Goal: Task Accomplishment & Management: Complete application form

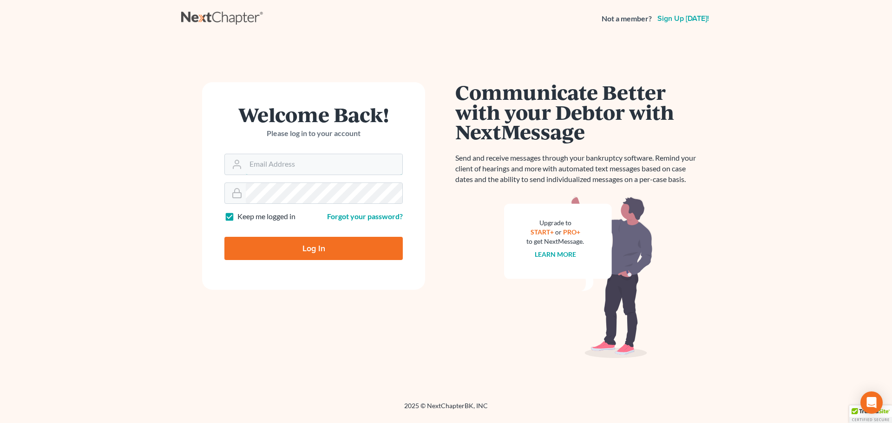
type input "[PERSON_NAME][EMAIL_ADDRESS][DOMAIN_NAME]"
click at [264, 243] on input "Log In" at bounding box center [313, 248] width 178 height 23
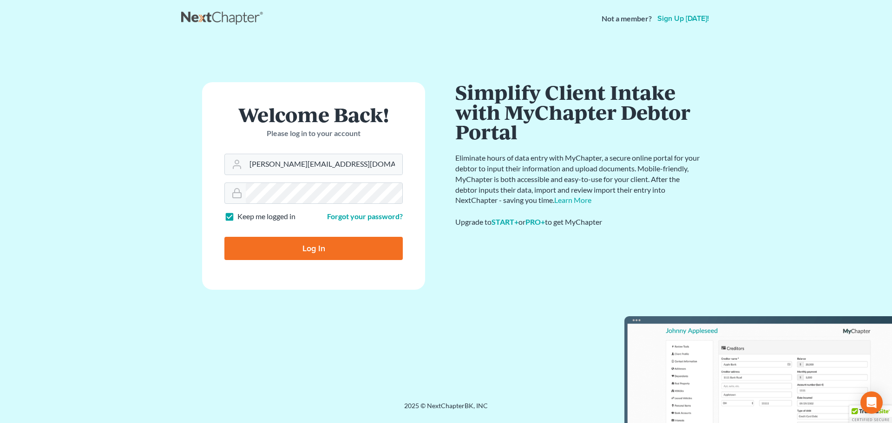
type input "Thinking..."
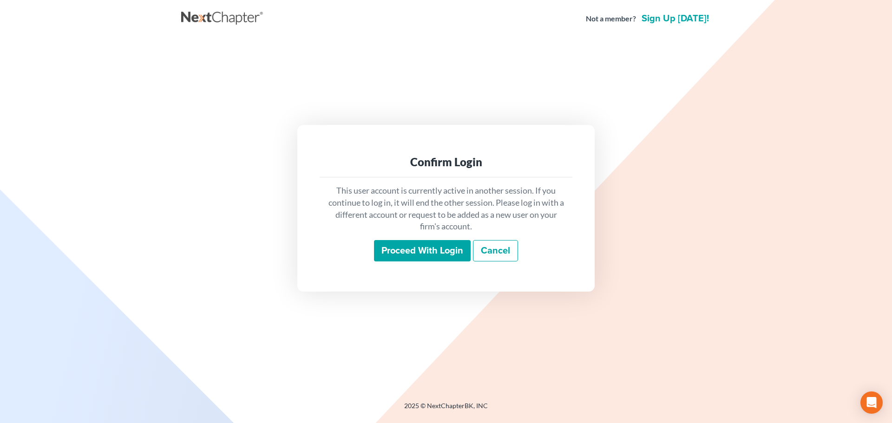
click at [415, 248] on input "Proceed with login" at bounding box center [422, 250] width 97 height 21
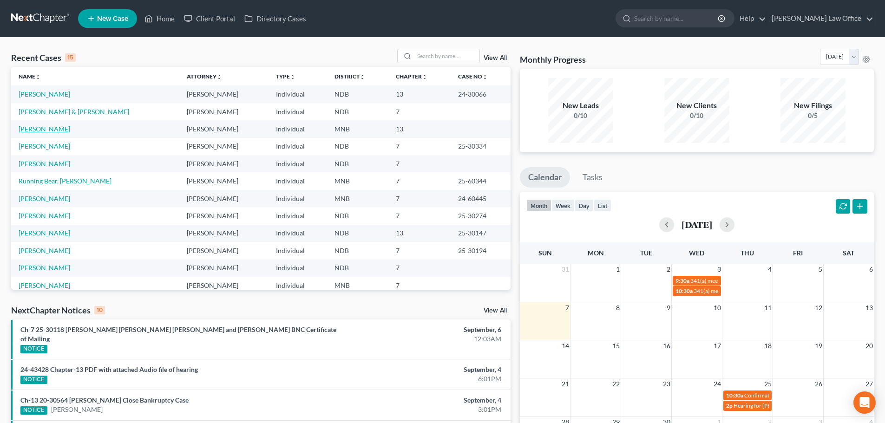
click at [42, 127] on link "[PERSON_NAME]" at bounding box center [45, 129] width 52 height 8
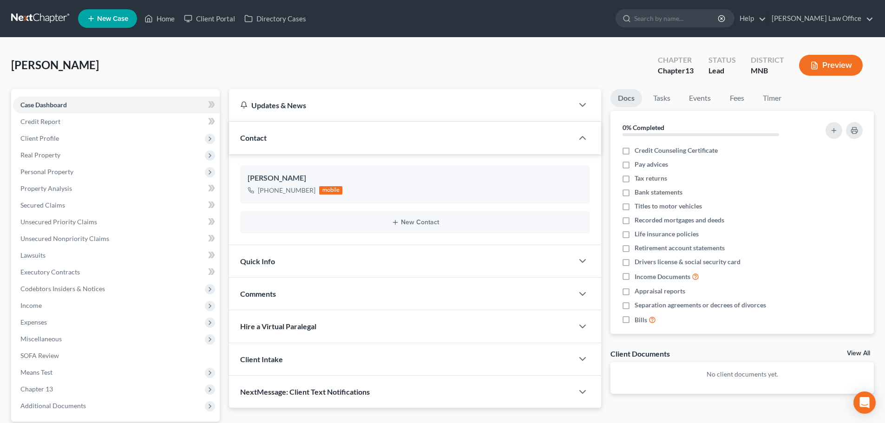
scroll to position [87, 0]
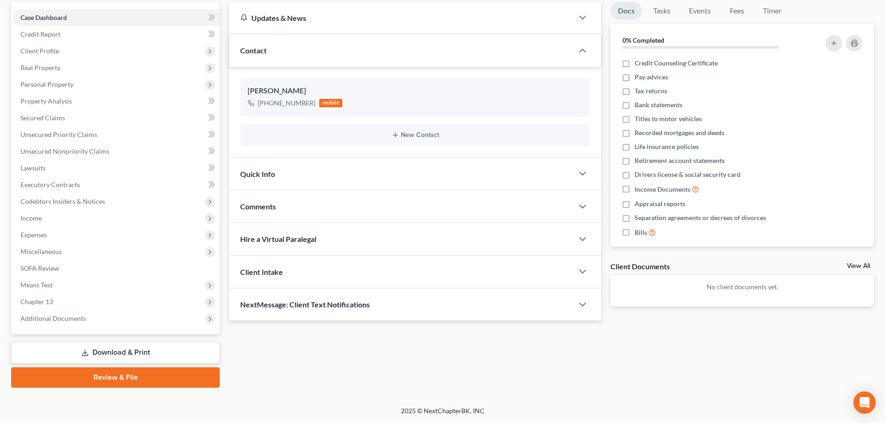
click at [168, 349] on link "Download & Print" at bounding box center [115, 353] width 209 height 22
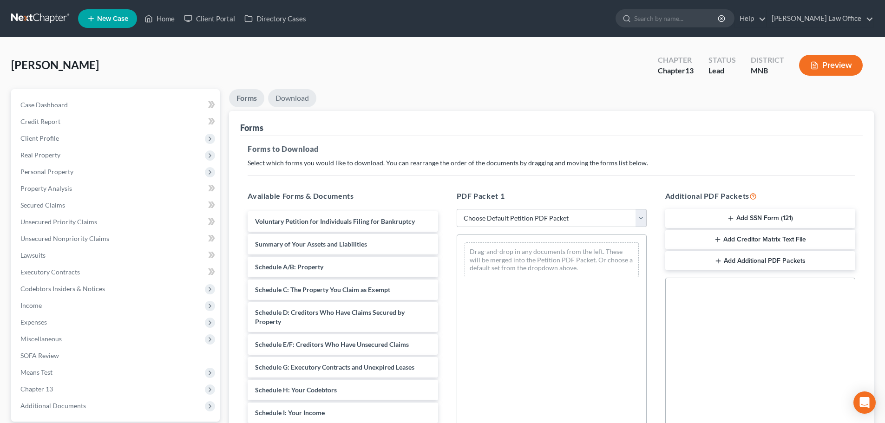
click at [314, 99] on link "Download" at bounding box center [292, 98] width 48 height 18
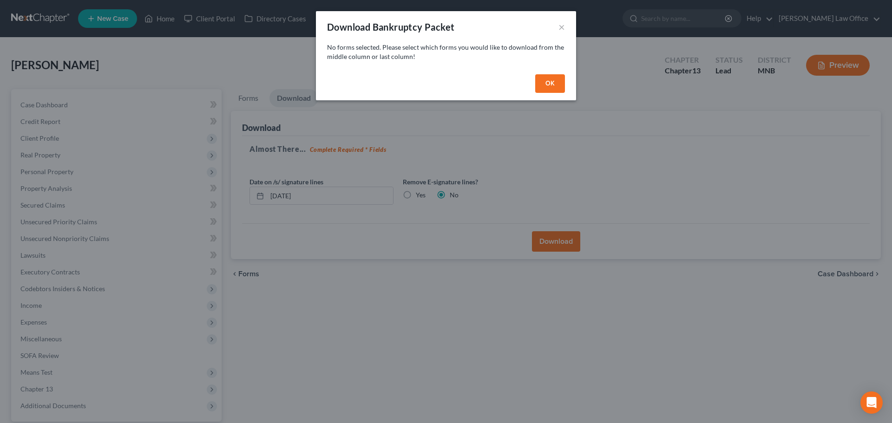
click at [541, 82] on button "OK" at bounding box center [550, 83] width 30 height 19
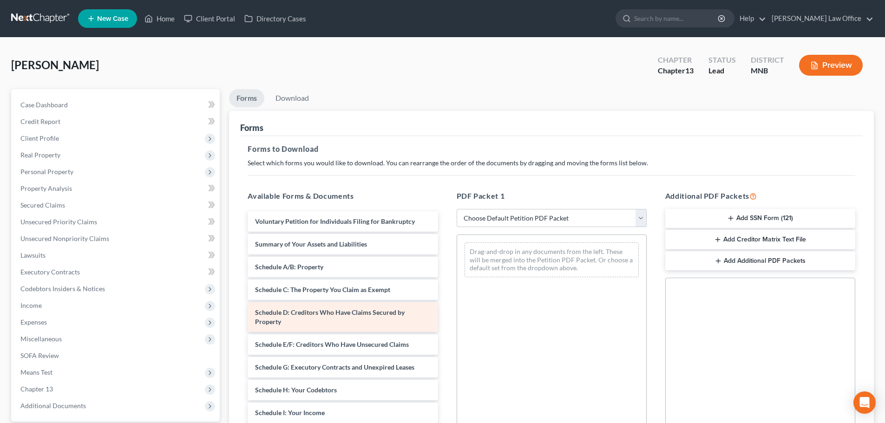
click at [335, 310] on span "Schedule D: Creditors Who Have Claims Secured by Property" at bounding box center [330, 317] width 150 height 17
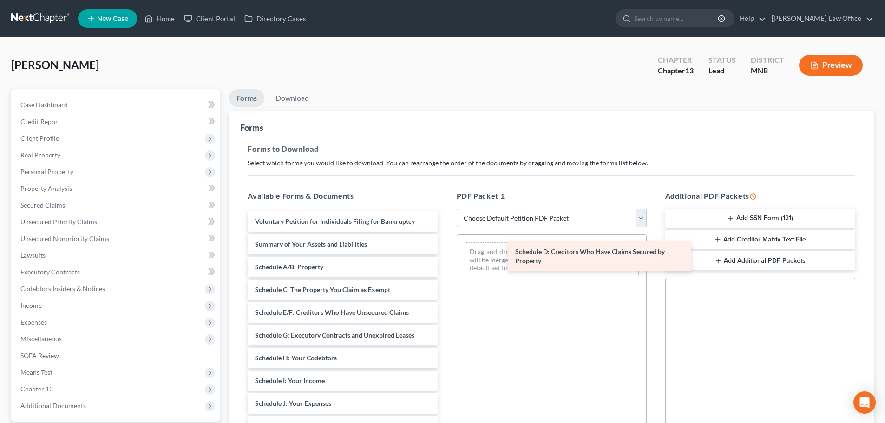
drag, startPoint x: 335, startPoint y: 320, endPoint x: 595, endPoint y: 259, distance: 267.3
click at [445, 259] on div "Schedule D: Creditors Who Have Claims Secured by Property Voluntary Petition fo…" at bounding box center [342, 401] width 205 height 381
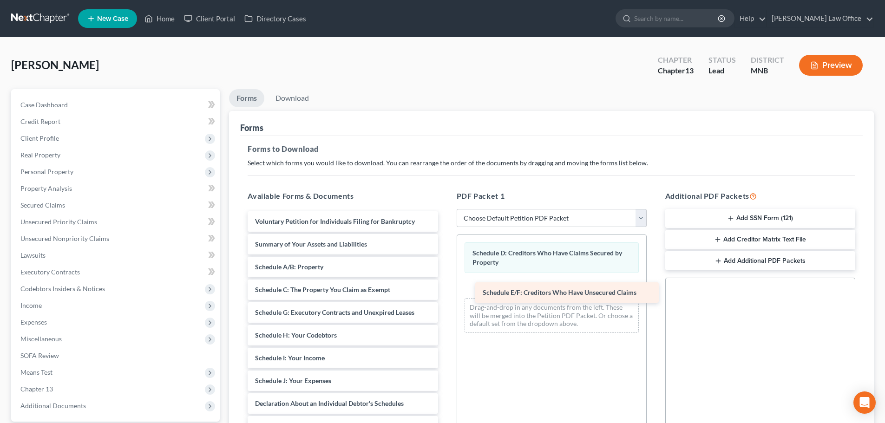
drag, startPoint x: 305, startPoint y: 311, endPoint x: 533, endPoint y: 291, distance: 228.6
click at [445, 291] on div "Schedule E/F: Creditors Who Have Unsecured Claims Voluntary Petition for Indivi…" at bounding box center [342, 390] width 205 height 358
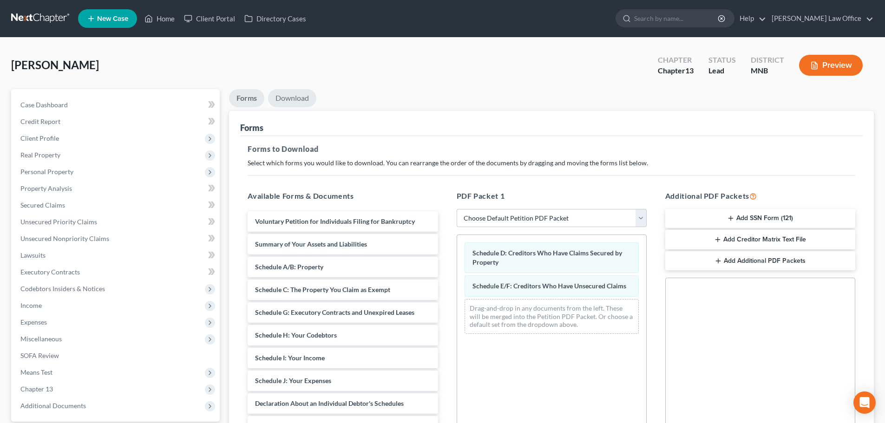
click at [302, 98] on link "Download" at bounding box center [292, 98] width 48 height 18
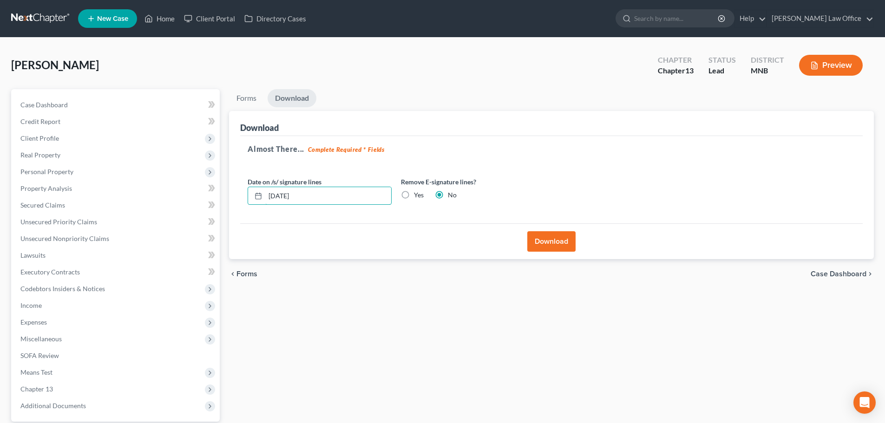
drag, startPoint x: 323, startPoint y: 199, endPoint x: -5, endPoint y: 204, distance: 328.2
click at [0, 204] on html "Home New Case Client Portal Directory Cases Cheryl Bergian Law Office cheryl@ch…" at bounding box center [442, 255] width 885 height 511
click at [414, 195] on label "Yes" at bounding box center [419, 195] width 10 height 9
click at [418, 195] on input "Yes" at bounding box center [421, 194] width 6 height 6
radio input "true"
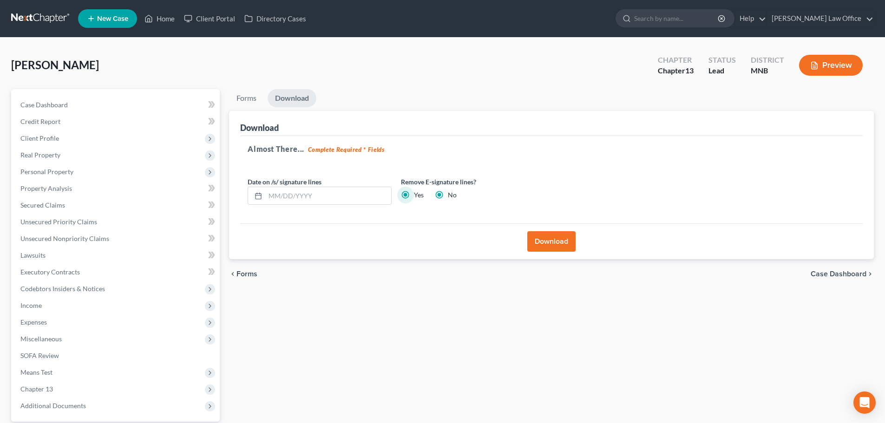
radio input "false"
click at [550, 238] on button "Download" at bounding box center [552, 241] width 48 height 20
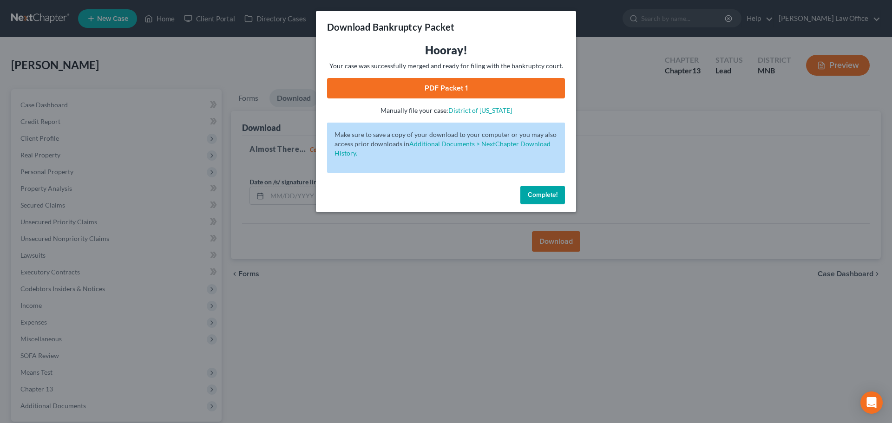
click at [450, 86] on link "PDF Packet 1" at bounding box center [446, 88] width 238 height 20
click at [554, 194] on span "Complete!" at bounding box center [543, 195] width 30 height 8
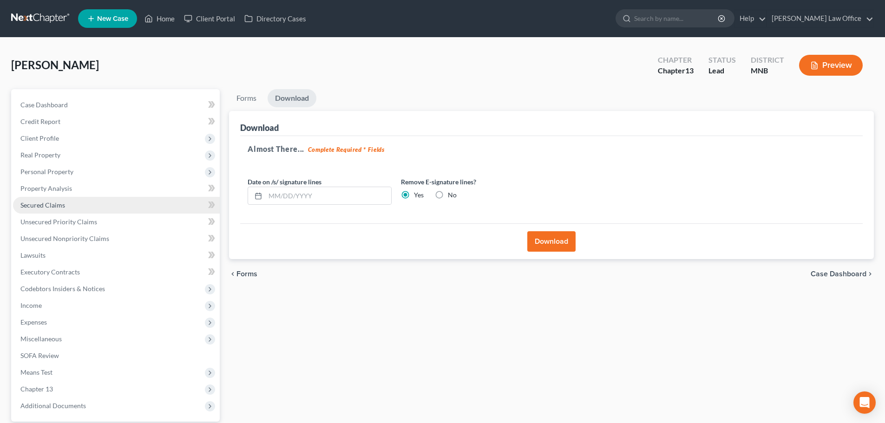
click at [43, 202] on span "Secured Claims" at bounding box center [42, 205] width 45 height 8
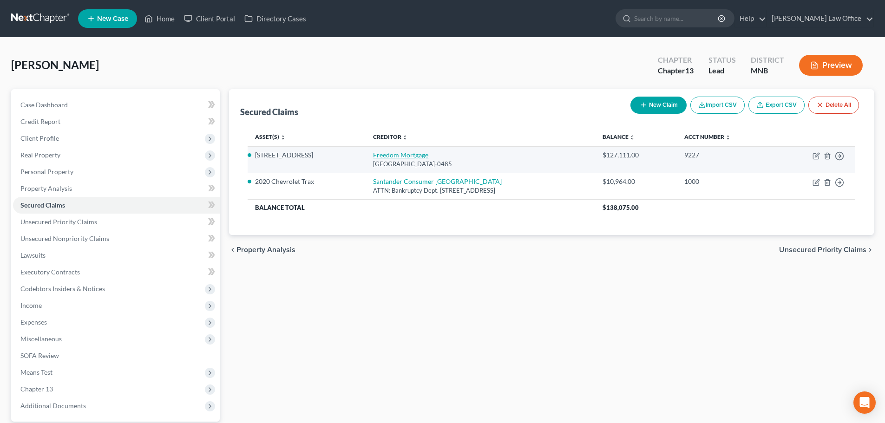
click at [379, 153] on link "Freedom Mortgage" at bounding box center [400, 155] width 55 height 8
select select "15"
select select "3"
select select "2"
select select "3"
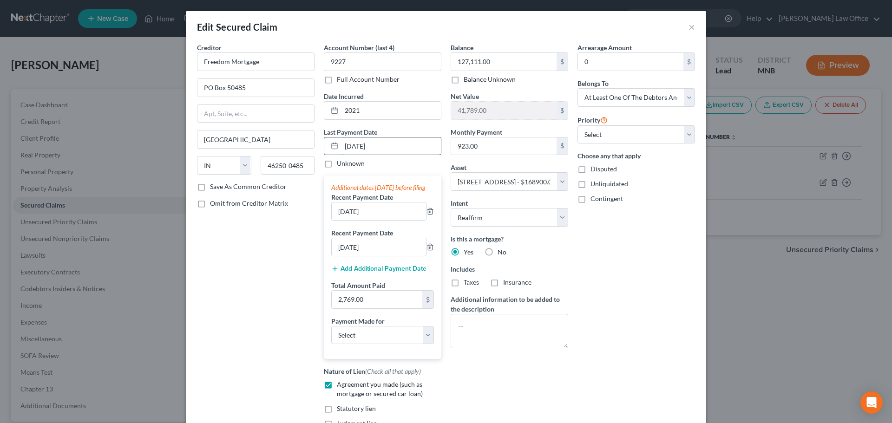
click at [383, 151] on input "07/17/2025" at bounding box center [391, 147] width 99 height 18
type input "9227"
click at [467, 67] on input "text" at bounding box center [504, 62] width 106 height 18
type input "126,163"
type input "944"
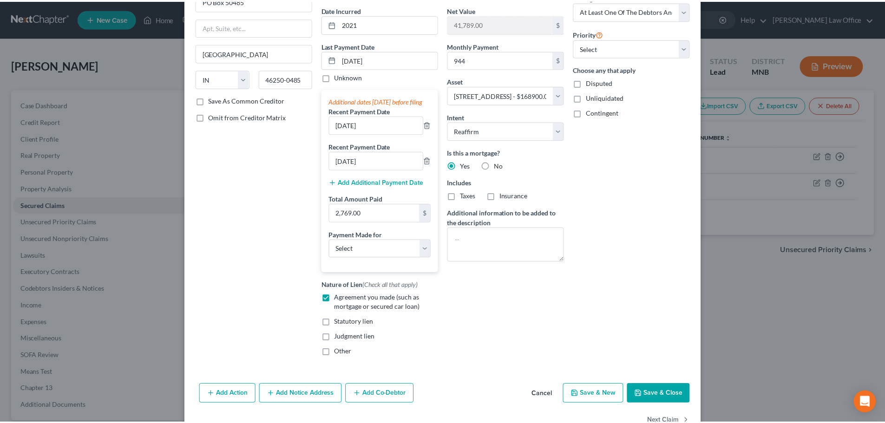
scroll to position [122, 0]
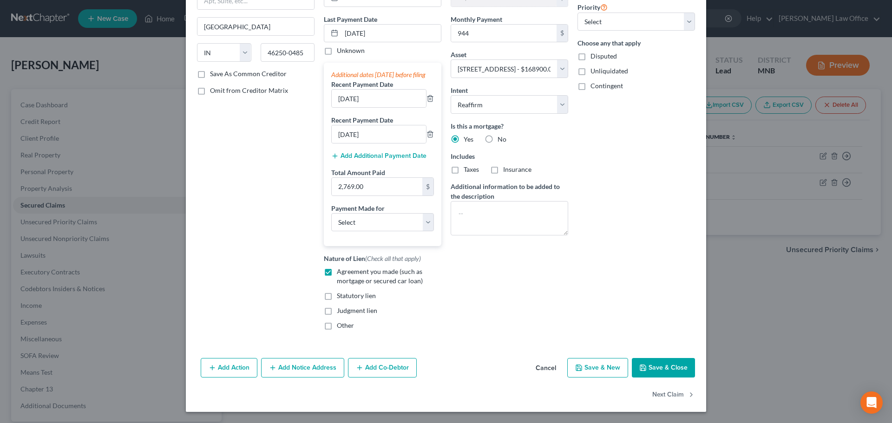
click at [670, 368] on button "Save & Close" at bounding box center [663, 368] width 63 height 20
select select
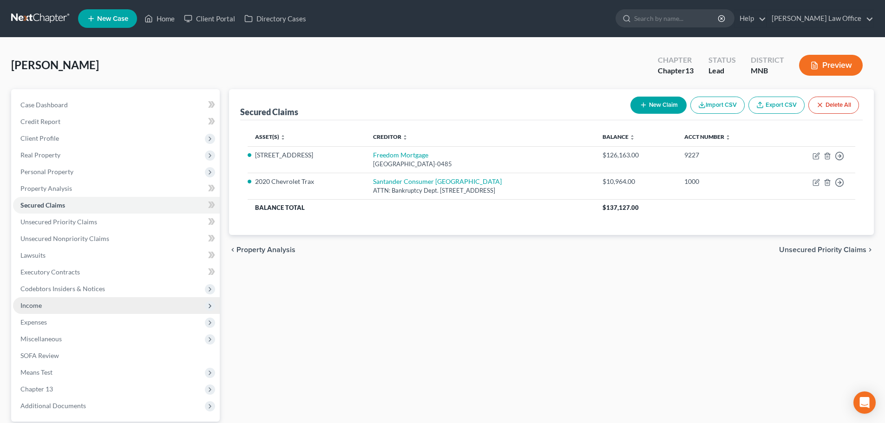
click at [51, 301] on span "Income" at bounding box center [116, 305] width 207 height 17
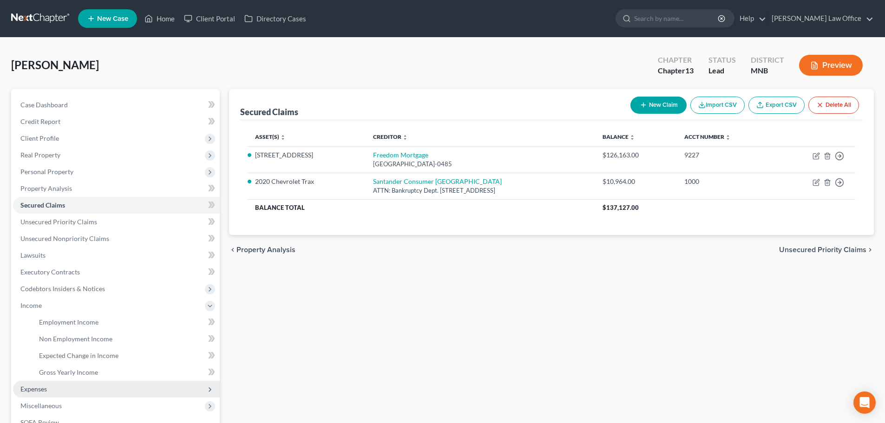
click at [42, 389] on span "Expenses" at bounding box center [33, 389] width 26 height 8
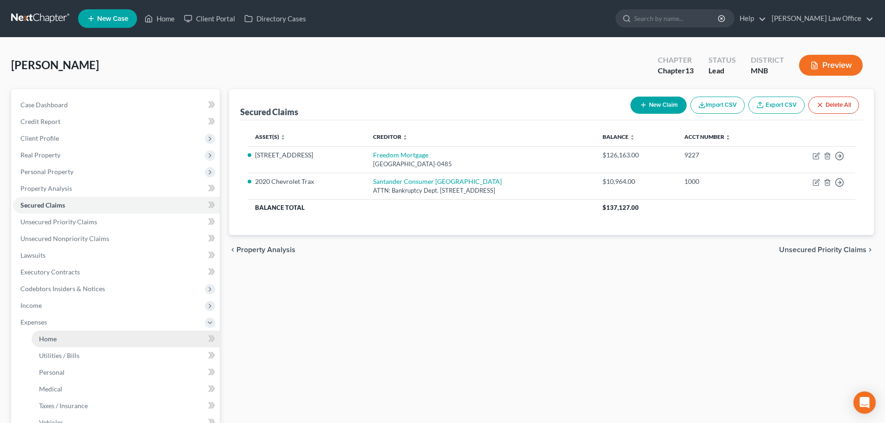
click at [52, 338] on span "Home" at bounding box center [48, 339] width 18 height 8
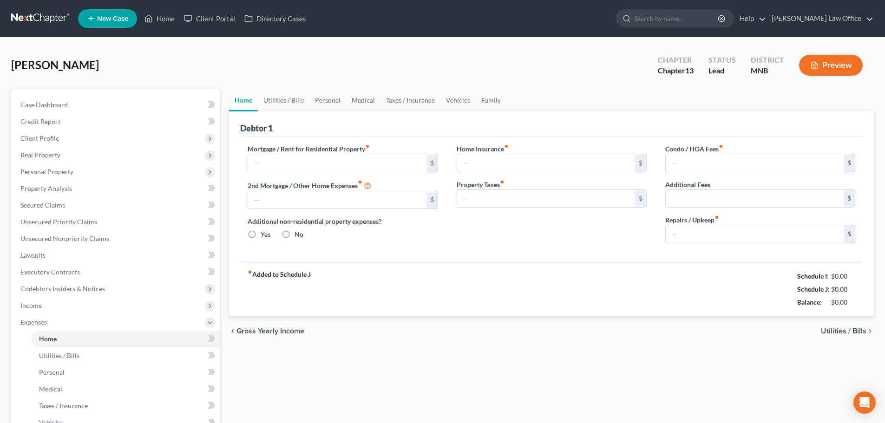
type input "923.00"
type input "0.00"
radio input "true"
type input "0.00"
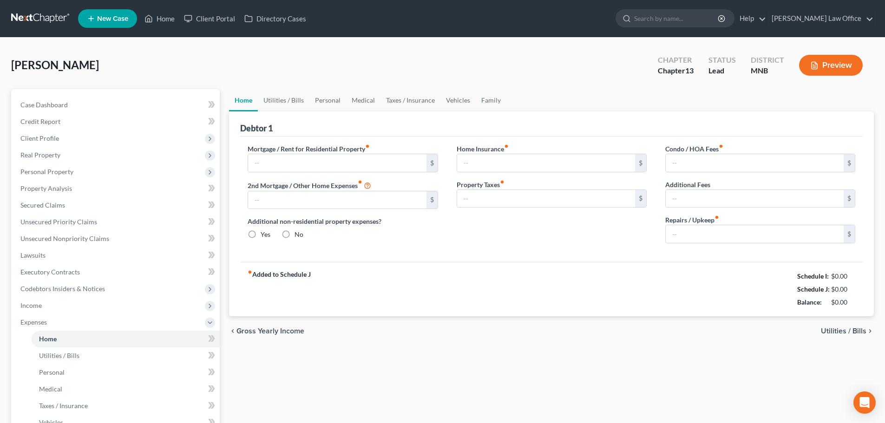
type input "0.00"
type input "300.00"
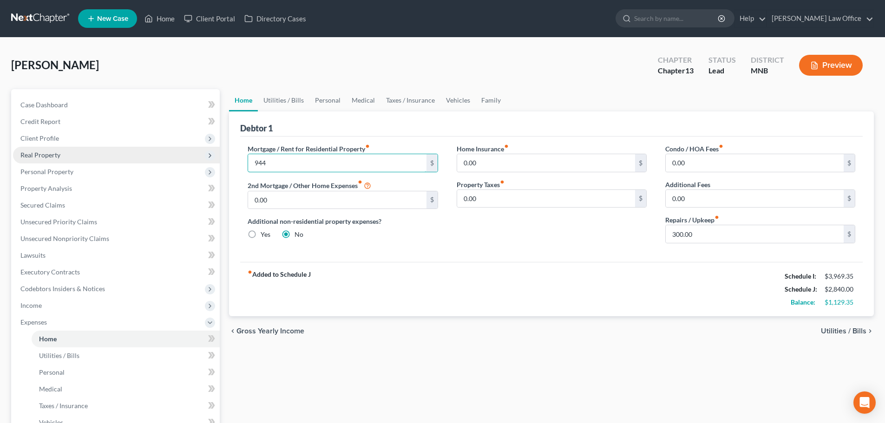
type input "944"
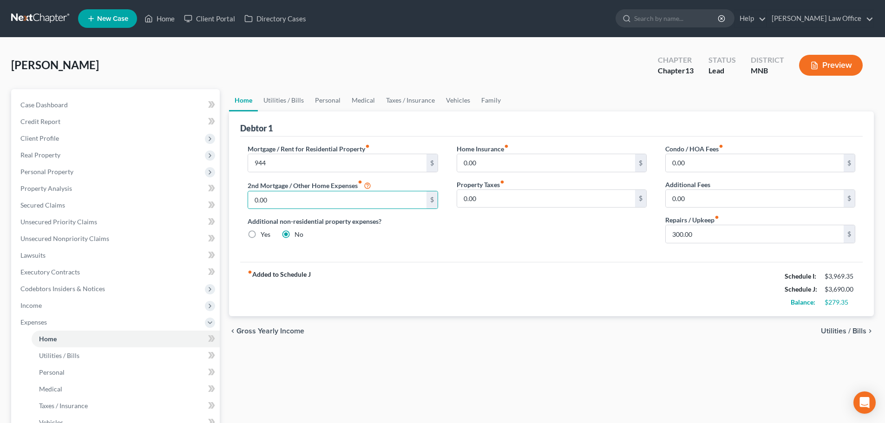
click at [855, 329] on span "Utilities / Bills" at bounding box center [844, 331] width 46 height 7
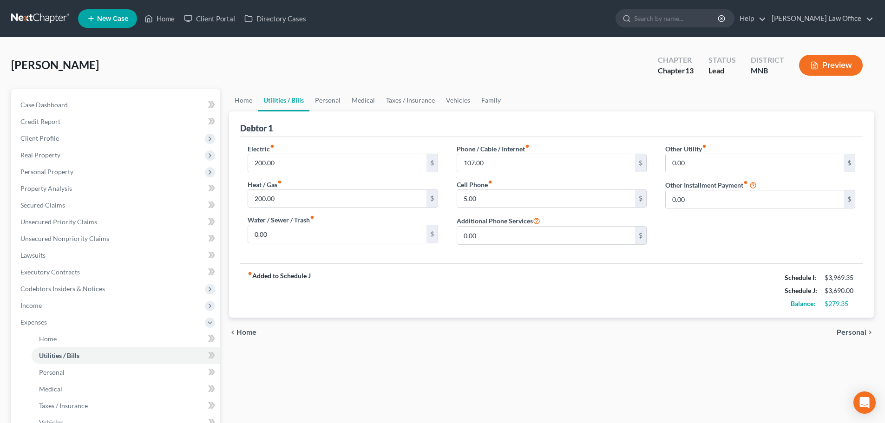
click at [252, 334] on span "Home" at bounding box center [247, 332] width 20 height 7
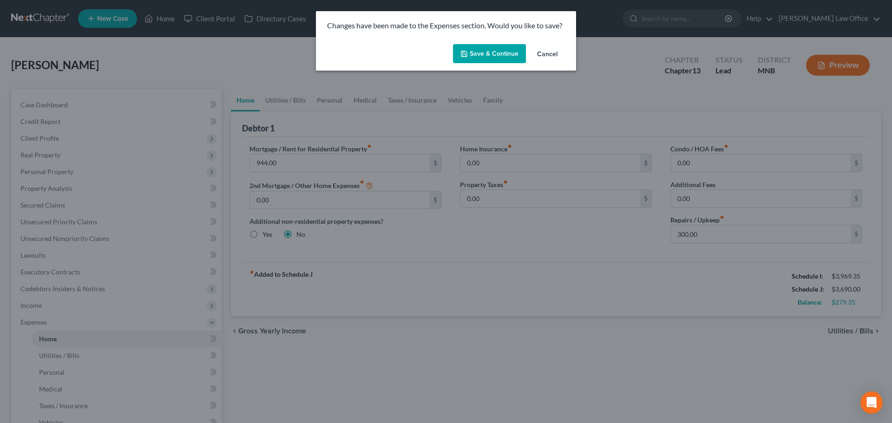
click at [479, 56] on button "Save & Continue" at bounding box center [489, 54] width 73 height 20
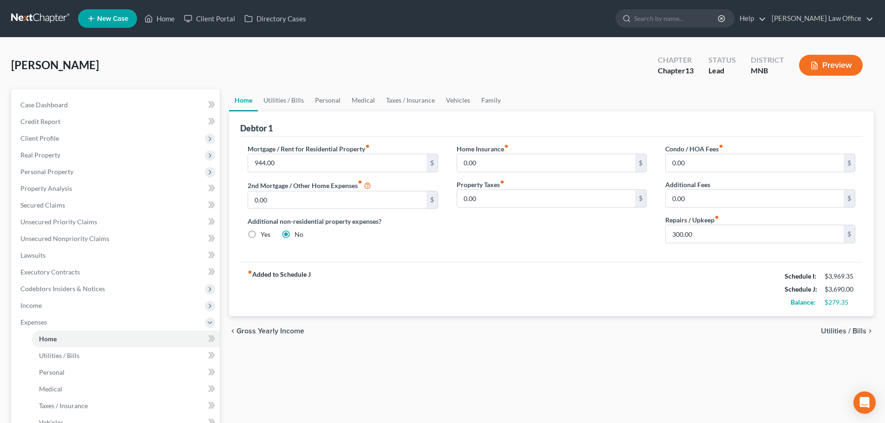
click at [826, 68] on button "Preview" at bounding box center [831, 65] width 64 height 21
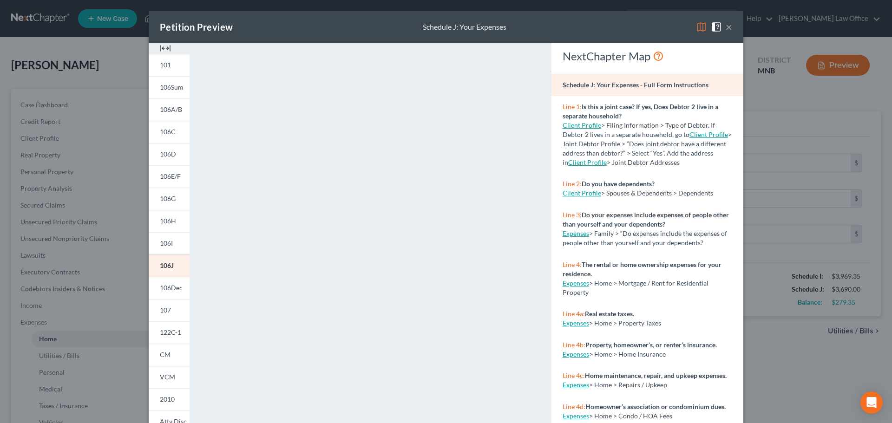
click at [728, 27] on button "×" at bounding box center [729, 26] width 7 height 11
